Goal: Information Seeking & Learning: Learn about a topic

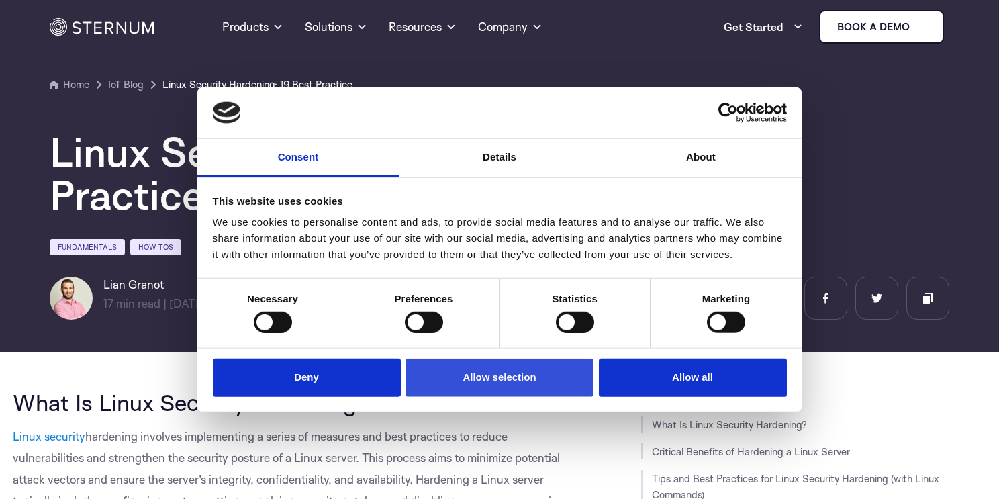
click at [478, 377] on button "Allow selection" at bounding box center [499, 377] width 188 height 38
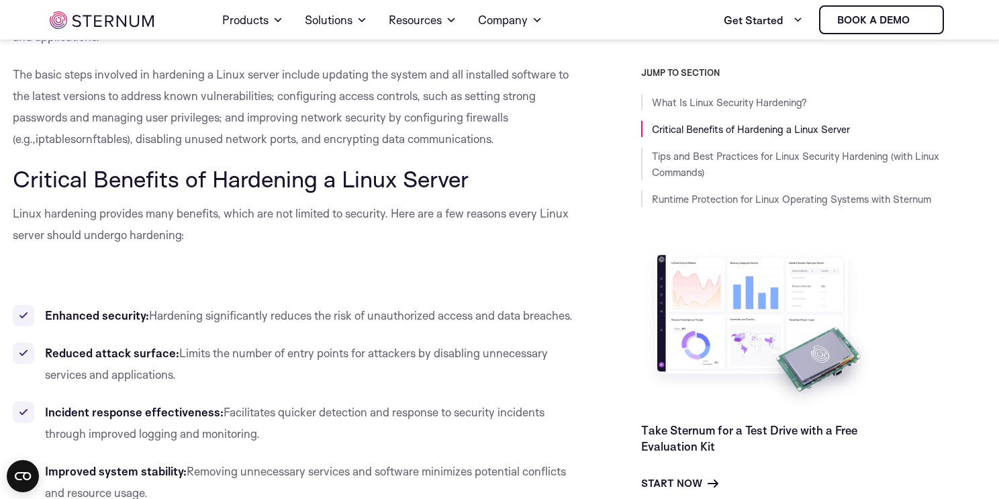
scroll to position [471, 0]
click at [338, 311] on span "Hardening significantly reduces the risk of unauthorized access and data breach…" at bounding box center [361, 316] width 424 height 14
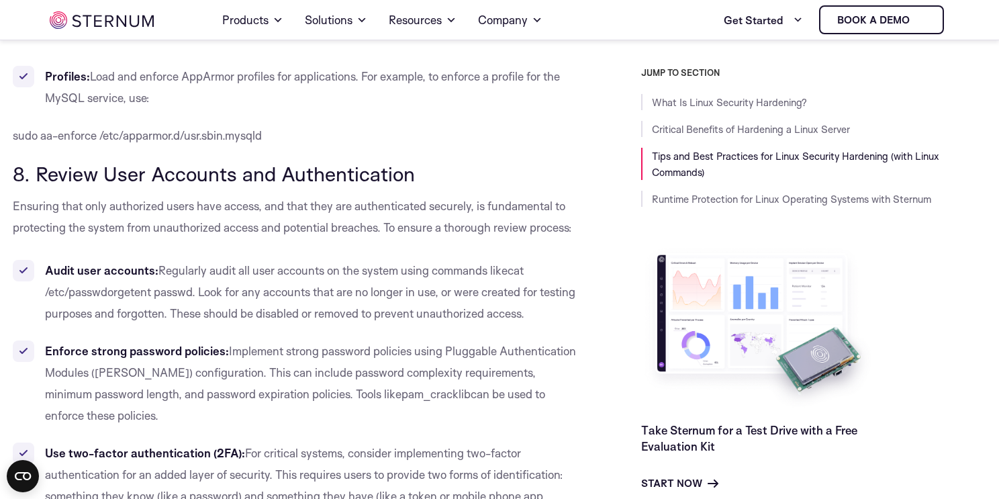
scroll to position [6050, 0]
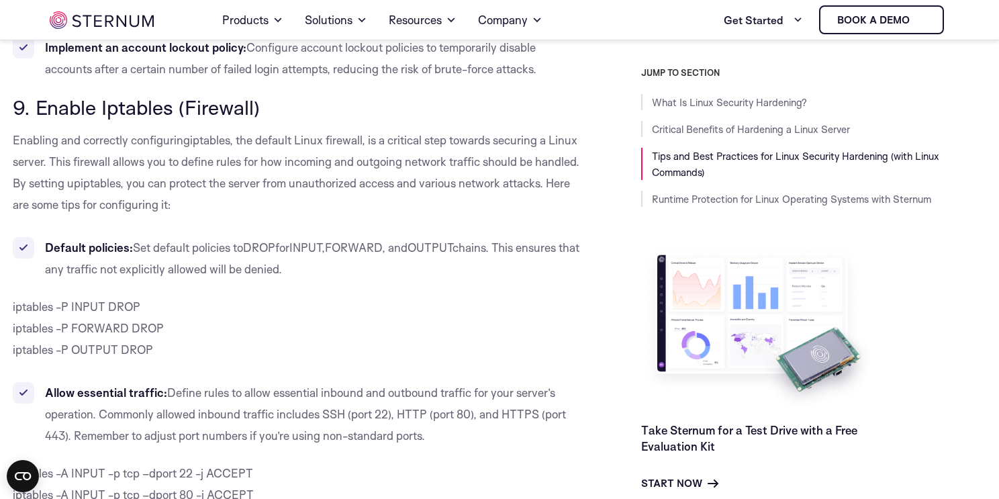
click at [441, 237] on li "Default policies: Set default policies to DROP for INPUT , FORWARD , and OUTPUT…" at bounding box center [297, 258] width 568 height 43
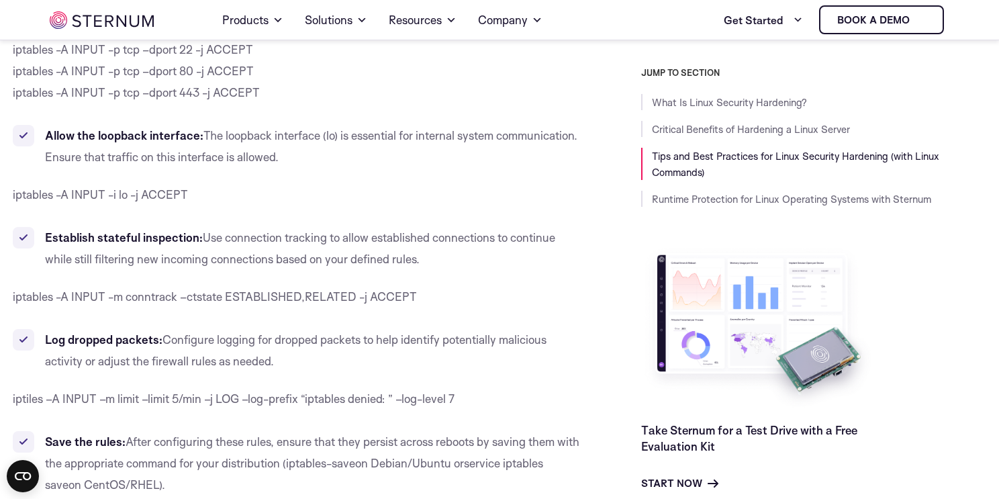
scroll to position [7251, 0]
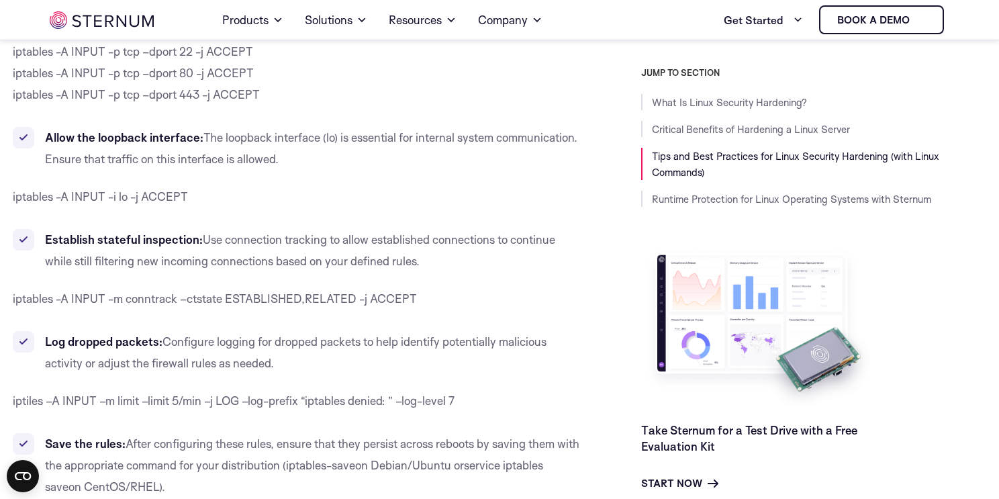
click at [418, 288] on p "iptables -A INPUT -m conntrack –ctstate ESTABLISHED,RELATED -j ACCEPT" at bounding box center [297, 298] width 568 height 21
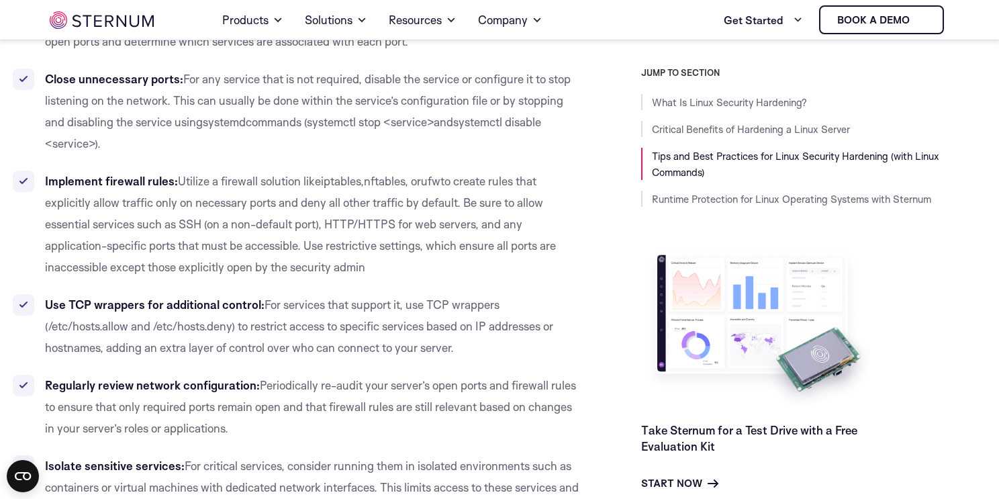
scroll to position [2532, 0]
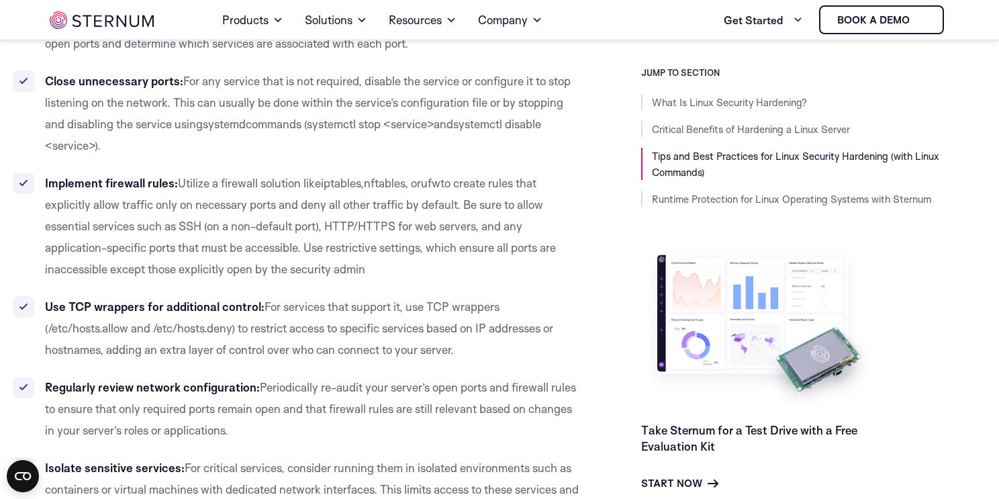
click at [571, 255] on li "Implement firewall rules: Utilize a firewall solution like iptables , nftables …" at bounding box center [297, 226] width 568 height 107
click at [480, 281] on ul "Conduct a port audit: Use tools like nmap or ss to identify all open ports on t…" at bounding box center [297, 317] width 568 height 612
click at [411, 284] on ul "Conduct a port audit: Use tools like nmap or ss to identify all open ports on t…" at bounding box center [297, 317] width 568 height 612
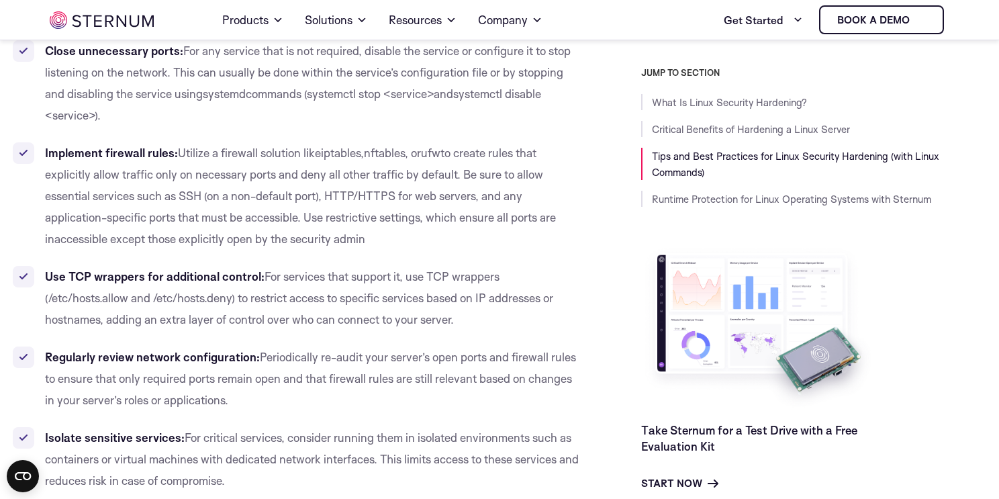
scroll to position [2566, 0]
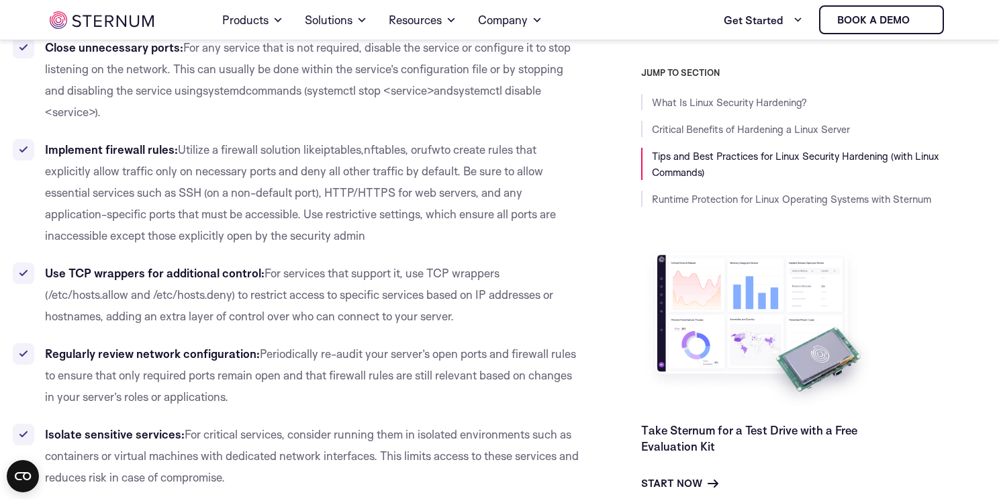
click at [453, 241] on li "Implement firewall rules: Utilize a firewall solution like iptables , nftables …" at bounding box center [297, 192] width 568 height 107
click at [396, 244] on li "Implement firewall rules: Utilize a firewall solution like iptables , nftables …" at bounding box center [297, 192] width 568 height 107
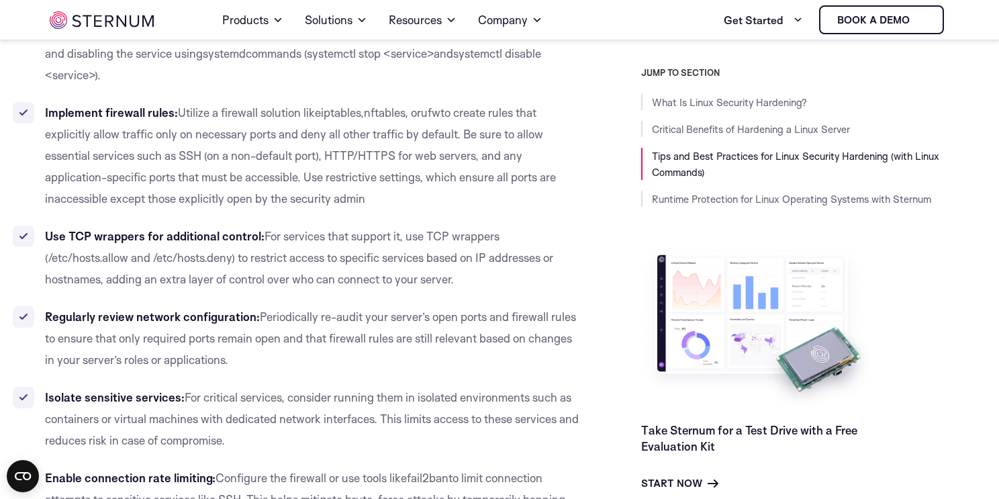
scroll to position [2612, 0]
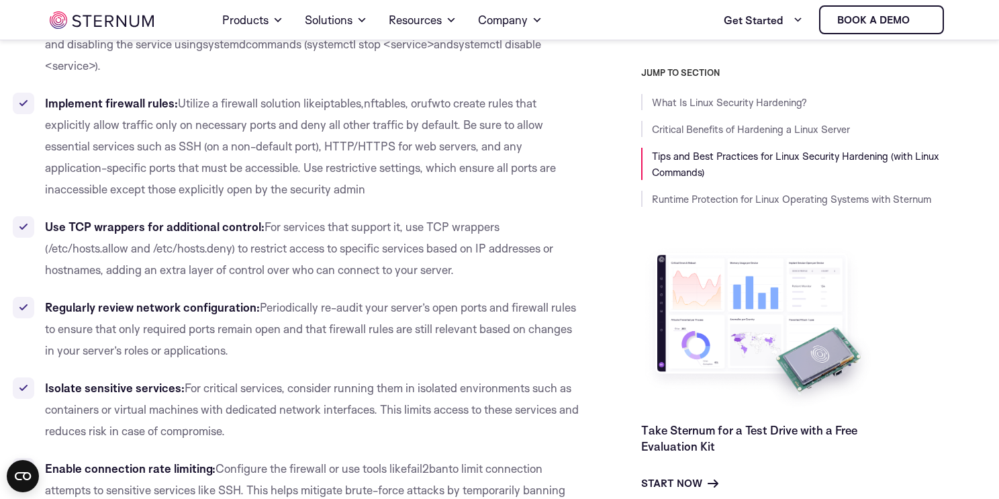
click at [301, 162] on span "to create rules that explicitly allow traffic only on necessary ports and deny …" at bounding box center [300, 146] width 511 height 100
click at [421, 198] on li "Implement firewall rules: Utilize a firewall solution like iptables , nftables …" at bounding box center [297, 146] width 568 height 107
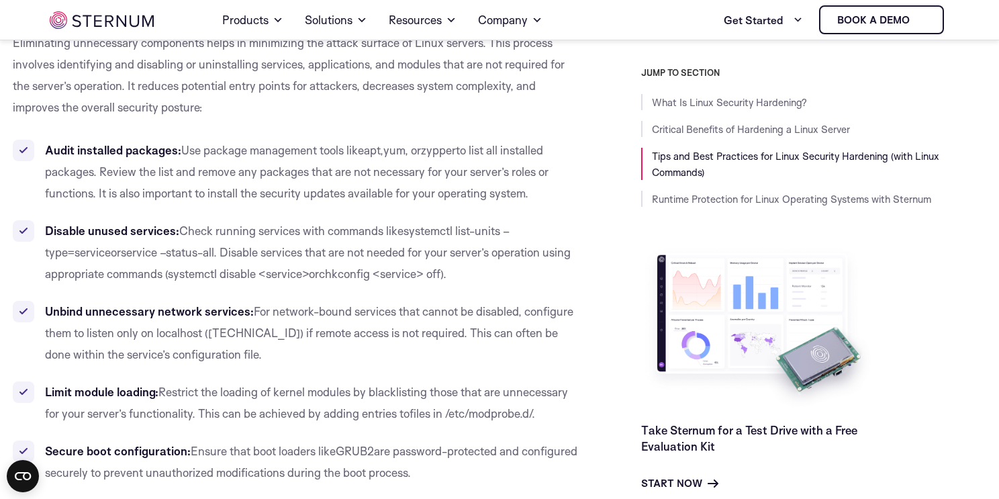
scroll to position [1945, 0]
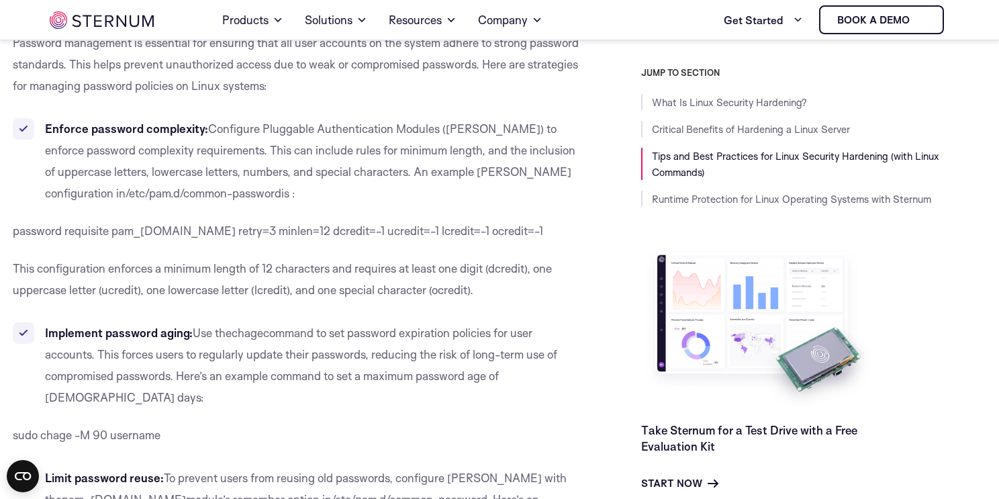
scroll to position [3170, 0]
